Goal: Information Seeking & Learning: Get advice/opinions

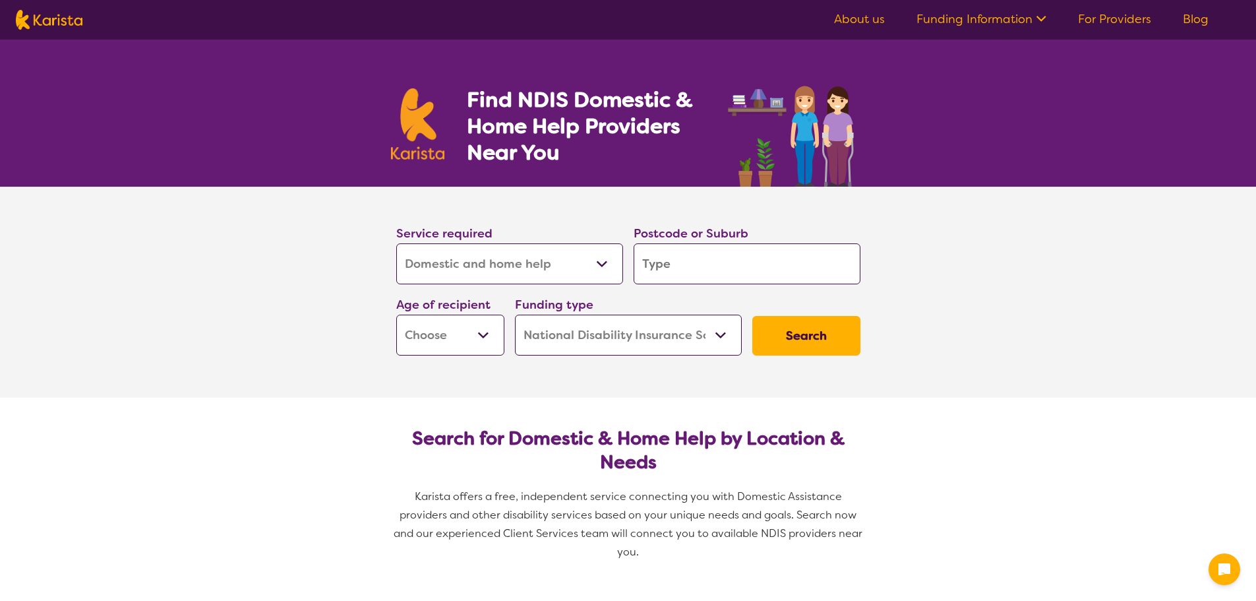
select select "Domestic and home help"
select select "NDIS"
select select "Domestic and home help"
select select "NDIS"
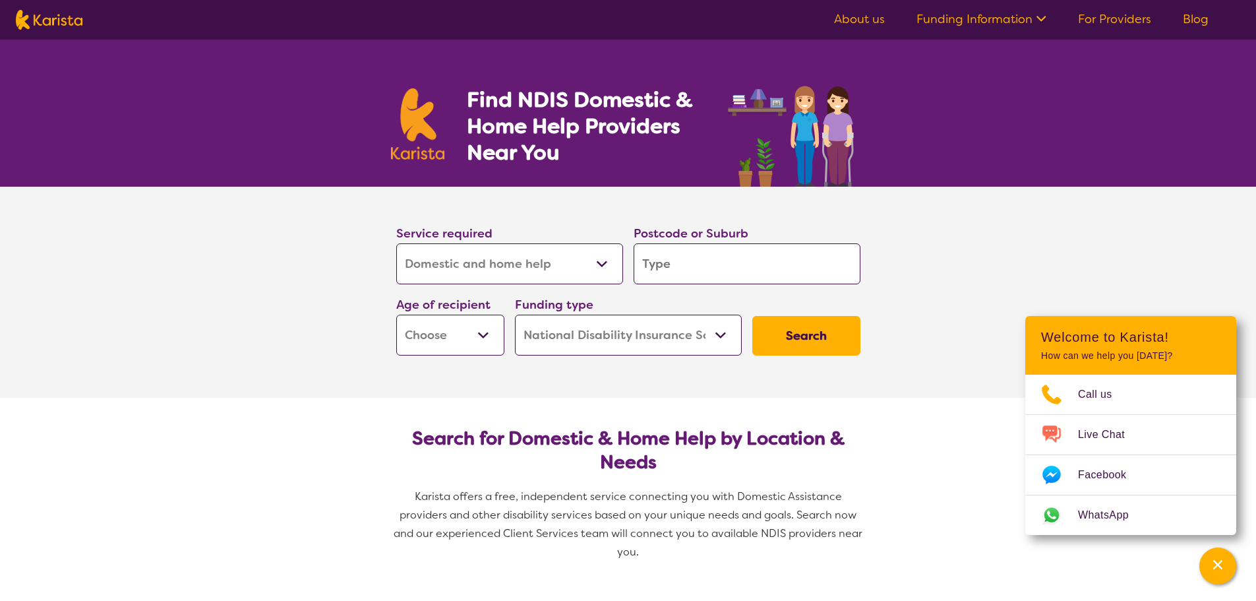
click at [694, 261] on input "search" at bounding box center [747, 263] width 227 height 41
type input "3"
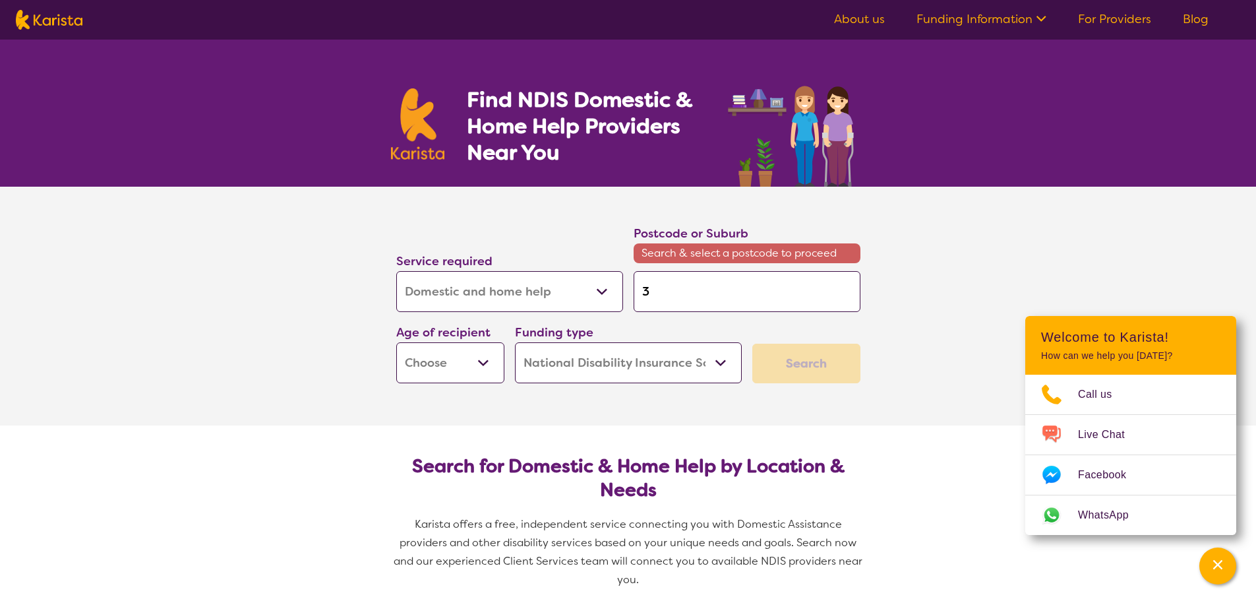
type input "31"
type input "315"
type input "3150"
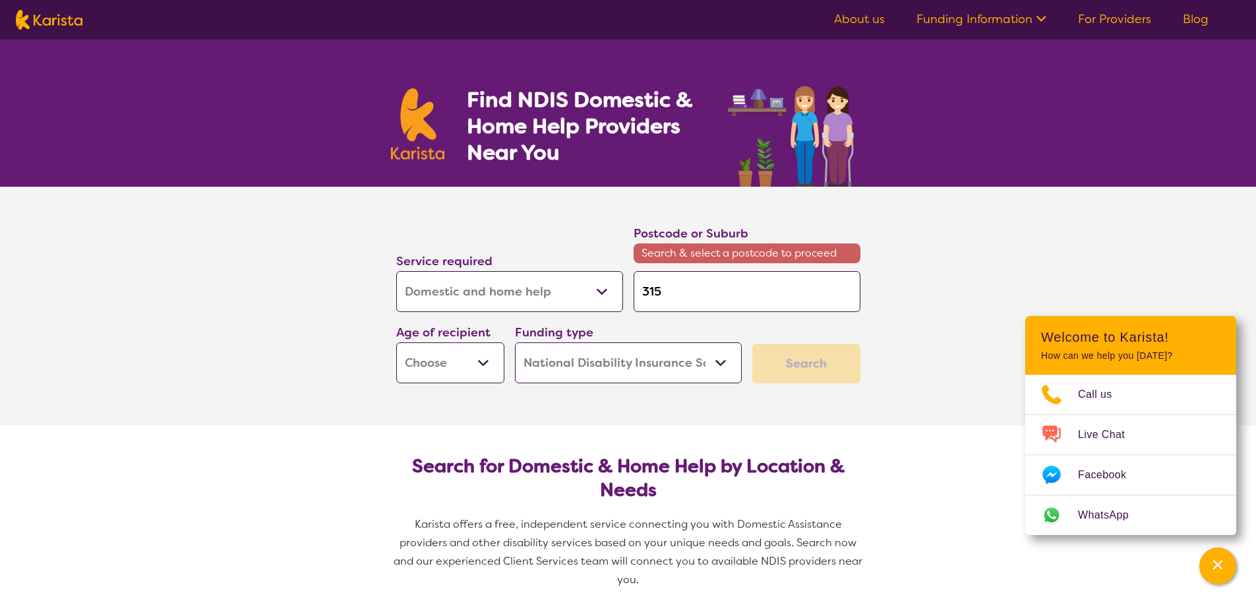
type input "3150"
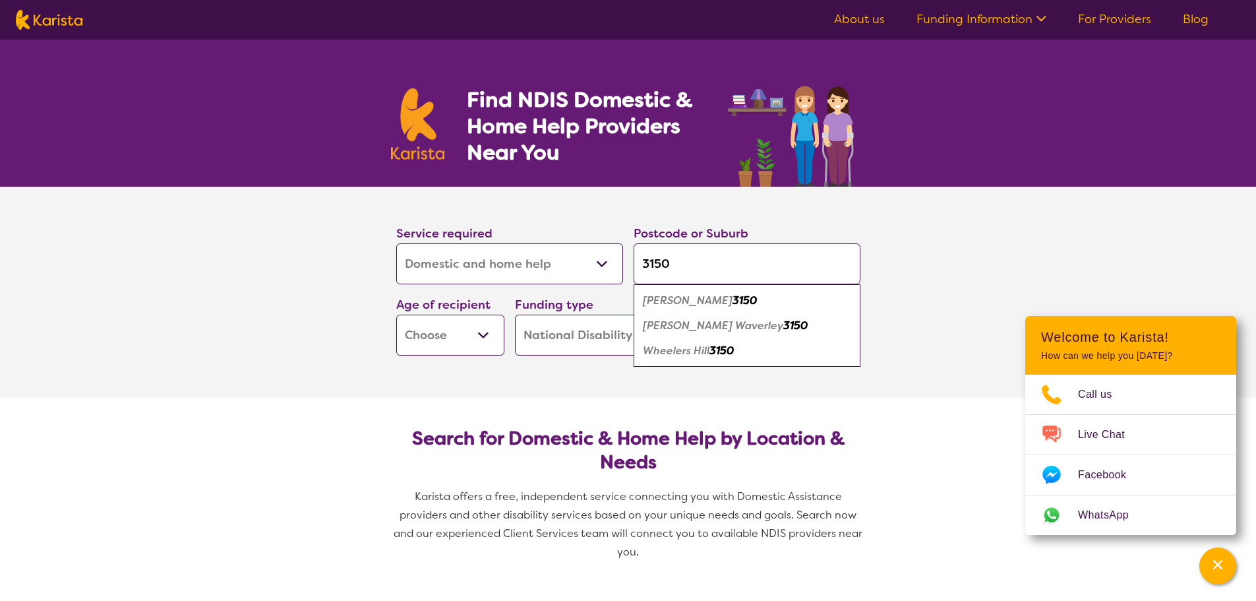
type input "3150"
click at [685, 326] on em "[PERSON_NAME] Waverley" at bounding box center [713, 325] width 140 height 14
click at [537, 340] on select "Home Care Package (HCP) National Disability Insurance Scheme (NDIS) I don't know" at bounding box center [628, 335] width 227 height 41
click at [538, 340] on select "Home Care Package (HCP) National Disability Insurance Scheme (NDIS) I don't know" at bounding box center [628, 335] width 227 height 41
click at [820, 340] on button "Search" at bounding box center [806, 336] width 108 height 40
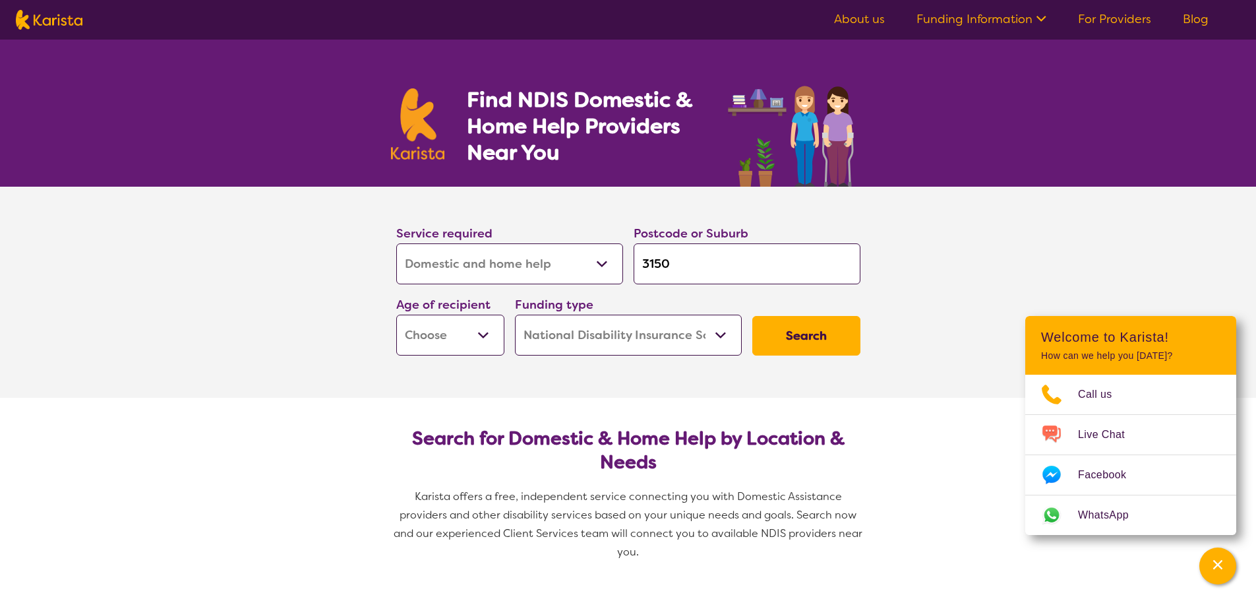
click at [462, 328] on select "Early Childhood - 0 to 9 Child - 10 to 11 Adolescent - 12 to 17 Adult - 18 to 6…" at bounding box center [450, 335] width 108 height 41
select select "AD"
click at [396, 315] on select "Early Childhood - 0 to 9 Child - 10 to 11 Adolescent - 12 to 17 Adult - 18 to 6…" at bounding box center [450, 335] width 108 height 41
select select "AD"
click at [465, 332] on select "Early Childhood - 0 to 9 Child - 10 to 11 Adolescent - 12 to 17 Adult - 18 to 6…" at bounding box center [450, 335] width 108 height 41
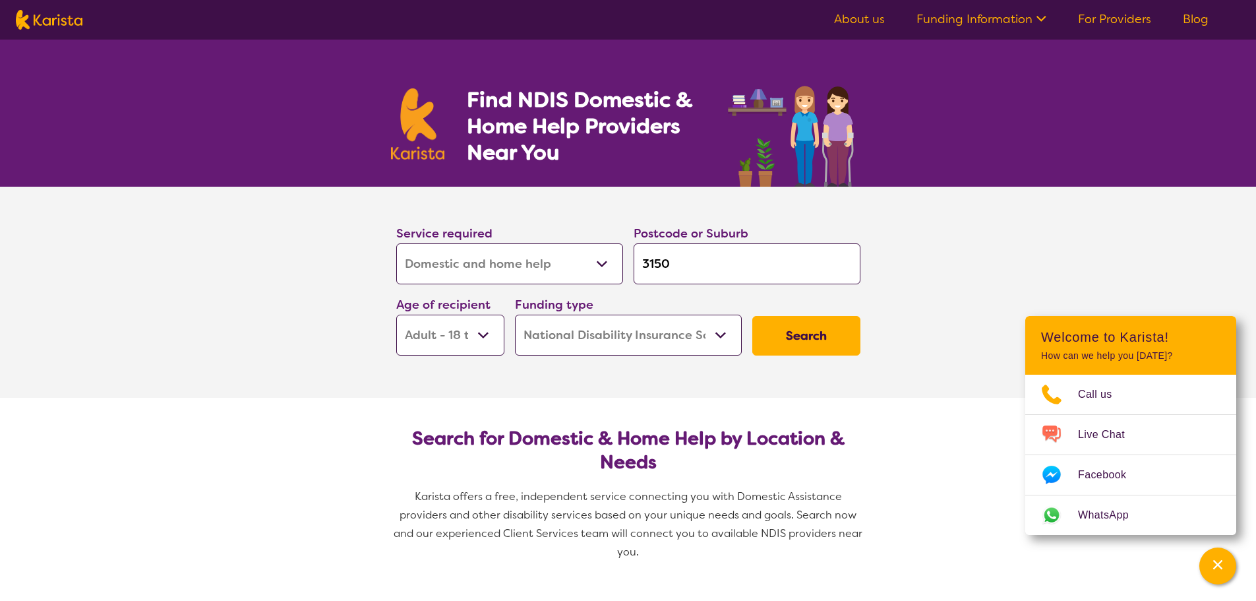
select select "AG"
click at [396, 315] on select "Early Childhood - 0 to 9 Child - 10 to 11 Adolescent - 12 to 17 Adult - 18 to 6…" at bounding box center [450, 335] width 108 height 41
select select "AG"
click at [816, 339] on button "Search" at bounding box center [806, 336] width 108 height 40
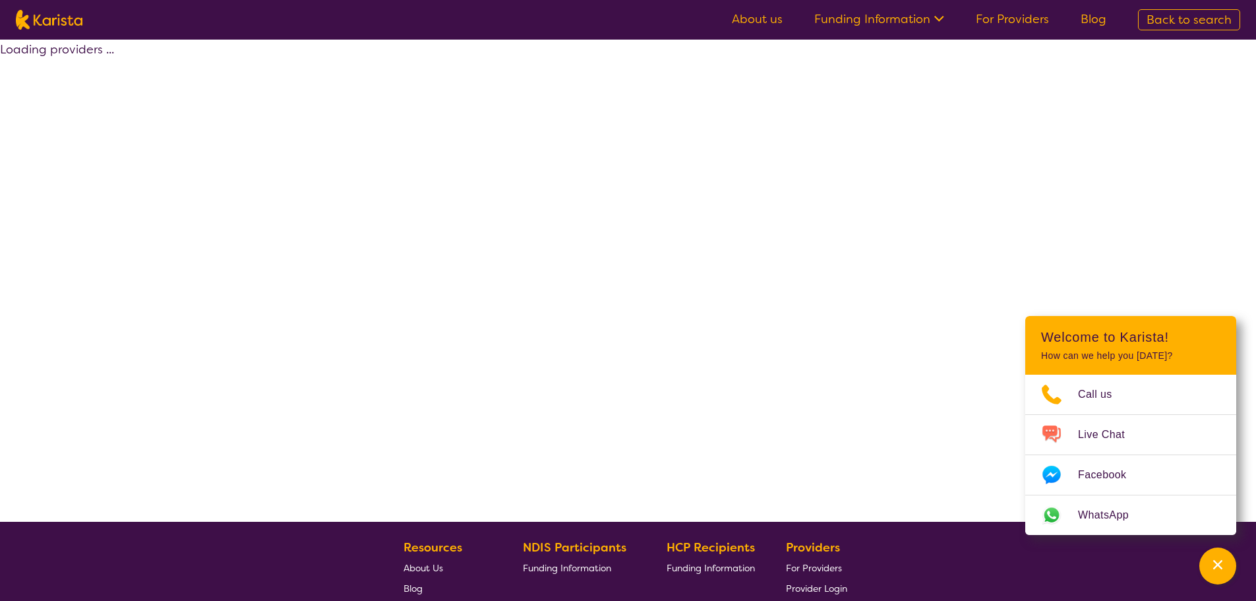
select select "by_score"
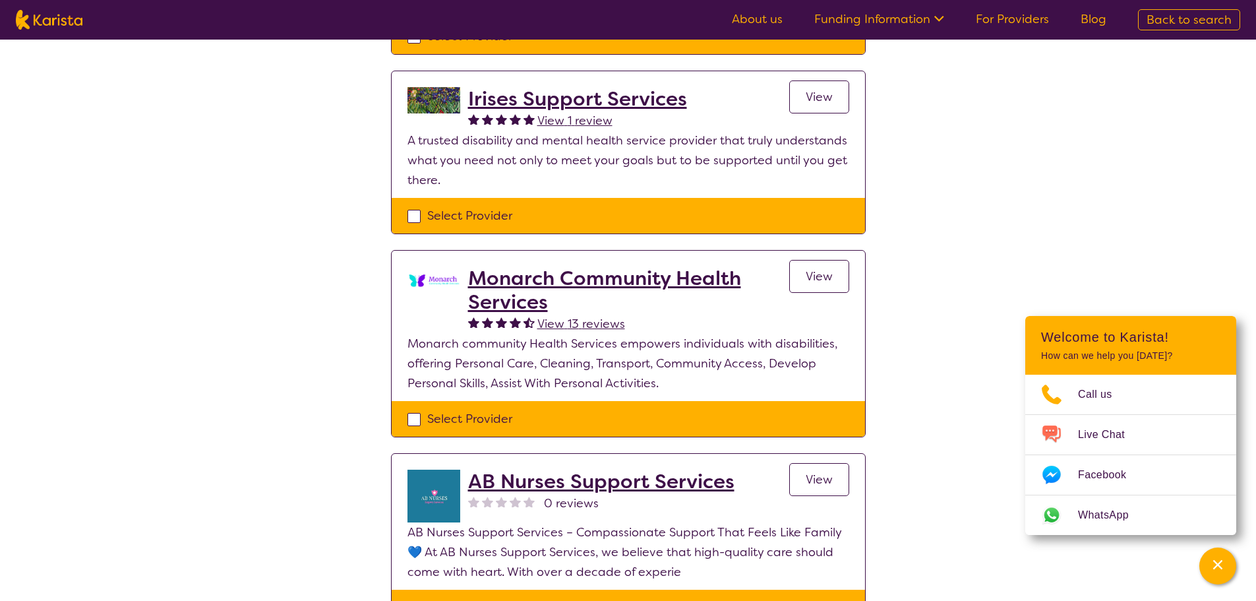
scroll to position [725, 0]
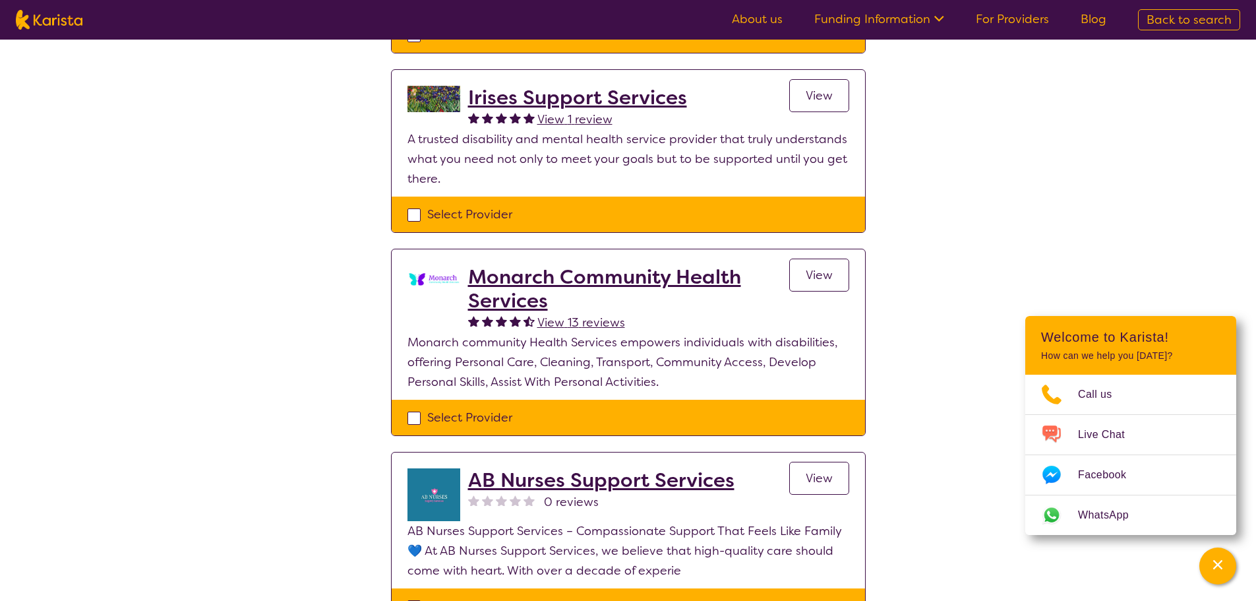
click at [591, 315] on span "View 13 reviews" at bounding box center [581, 323] width 88 height 16
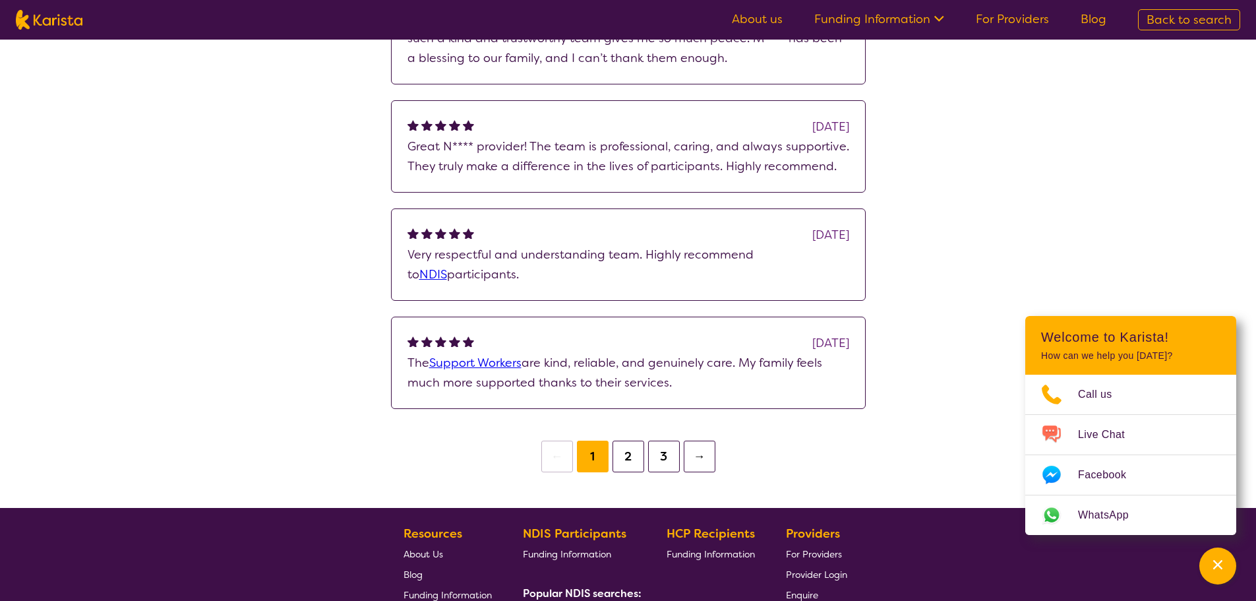
scroll to position [659, 0]
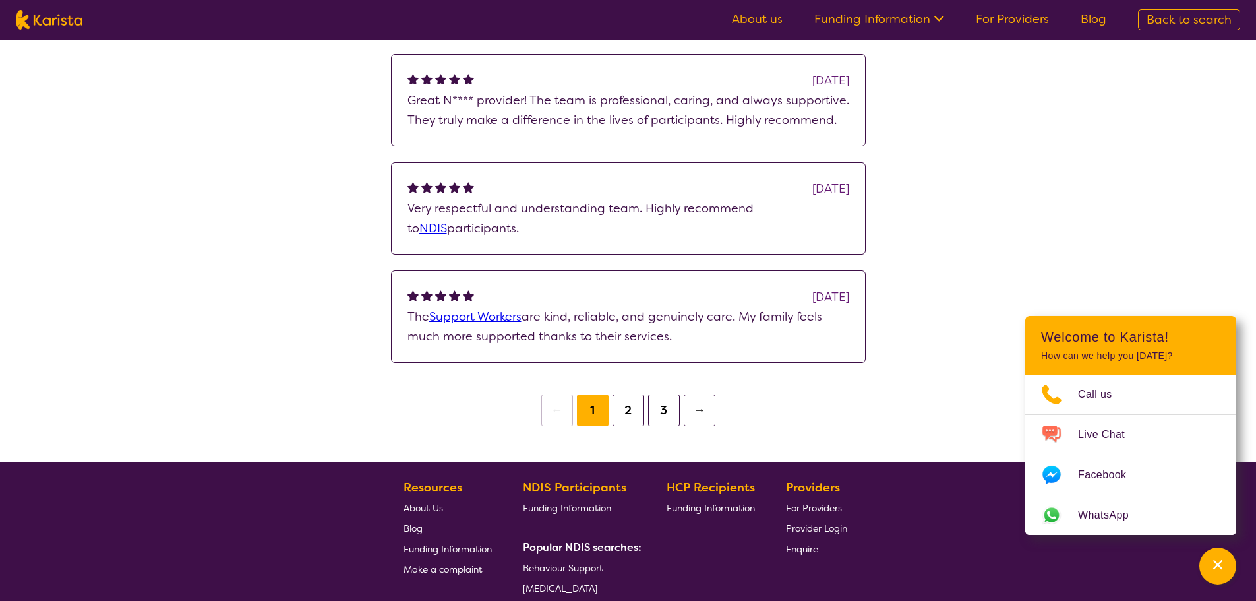
select select "by_score"
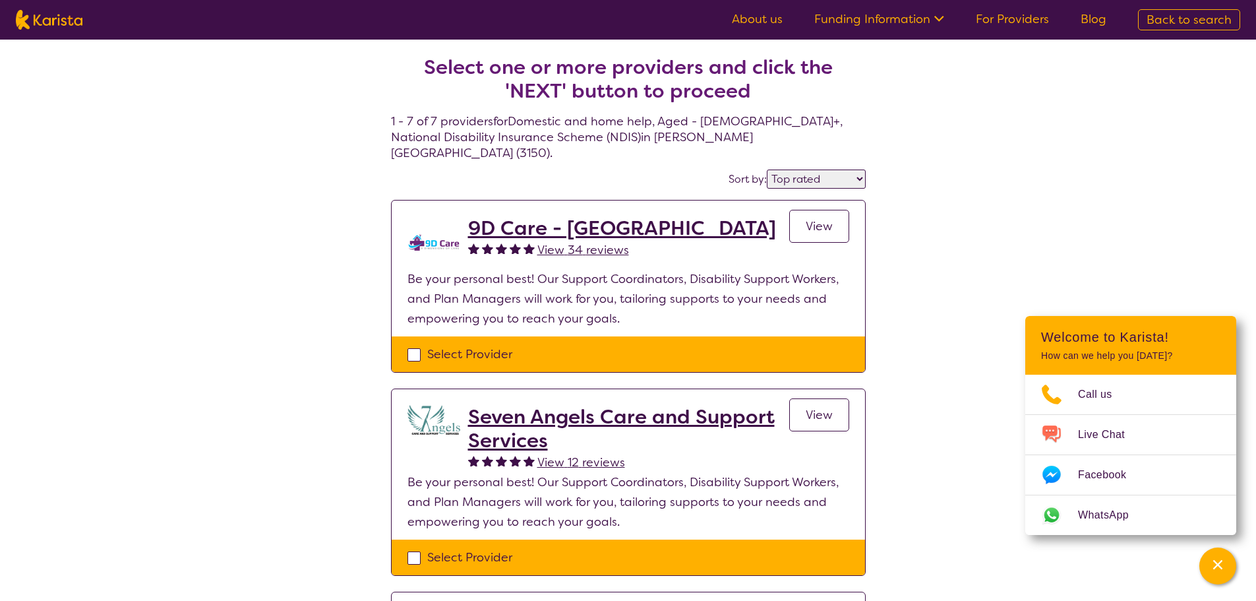
click at [569, 217] on h2 "9D Care - [GEOGRAPHIC_DATA]" at bounding box center [622, 228] width 308 height 24
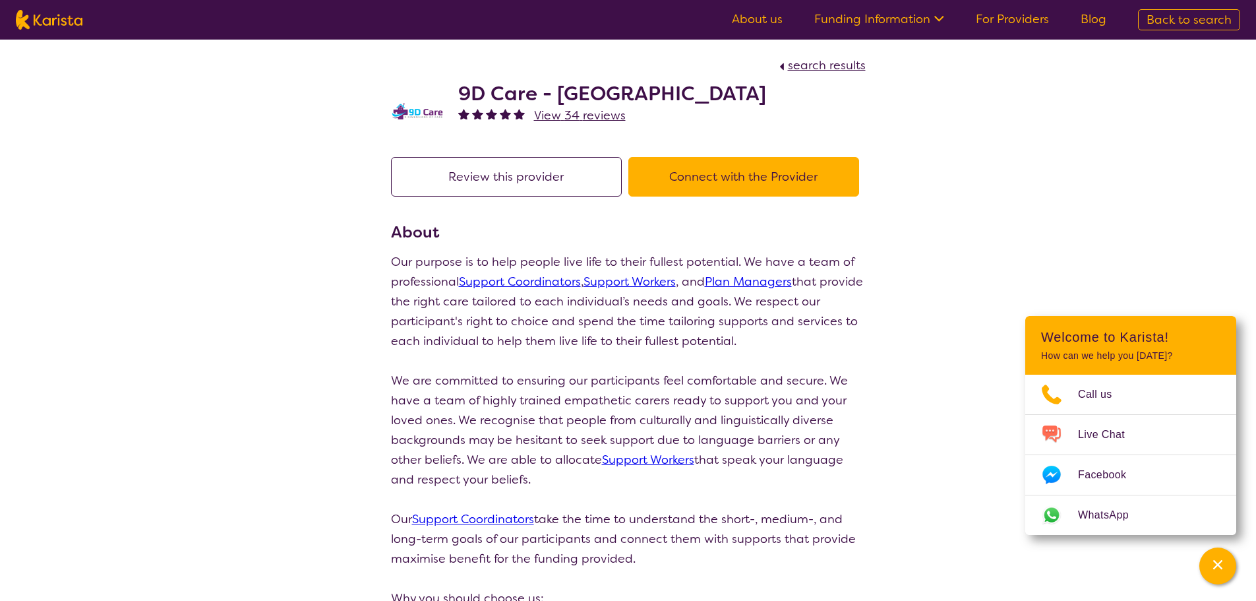
click at [826, 70] on span "search results" at bounding box center [827, 65] width 78 height 16
select select "by_score"
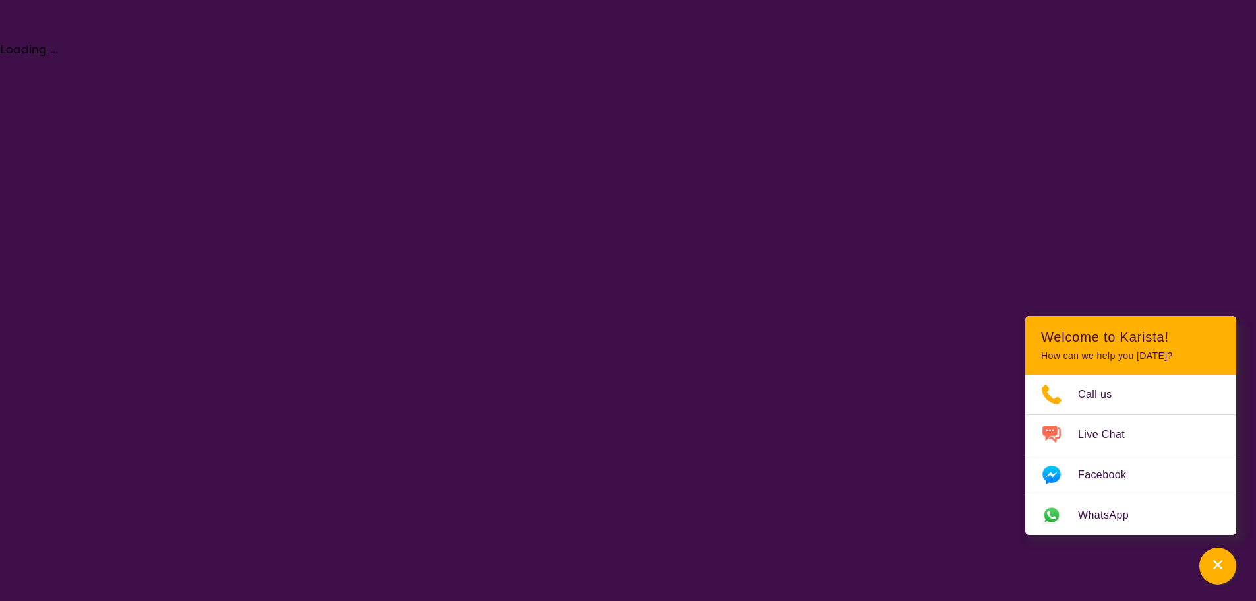
select select "Domestic and home help"
select select "AG"
select select "NDIS"
select select "Domestic and home help"
select select "AG"
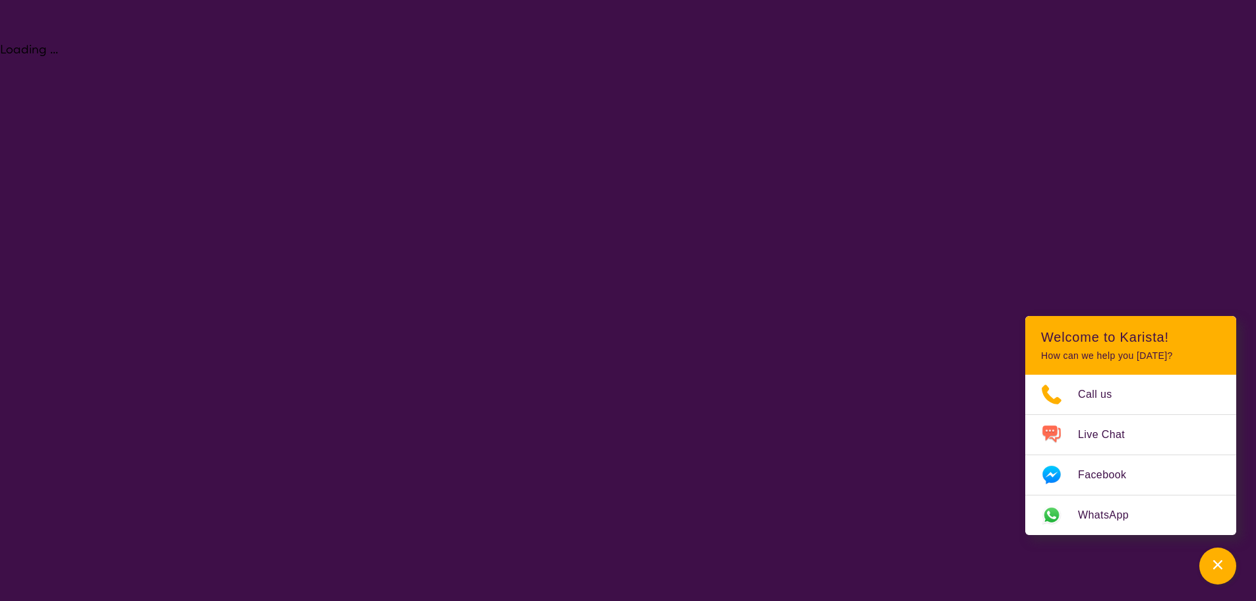
select select "NDIS"
